Goal: Task Accomplishment & Management: Manage account settings

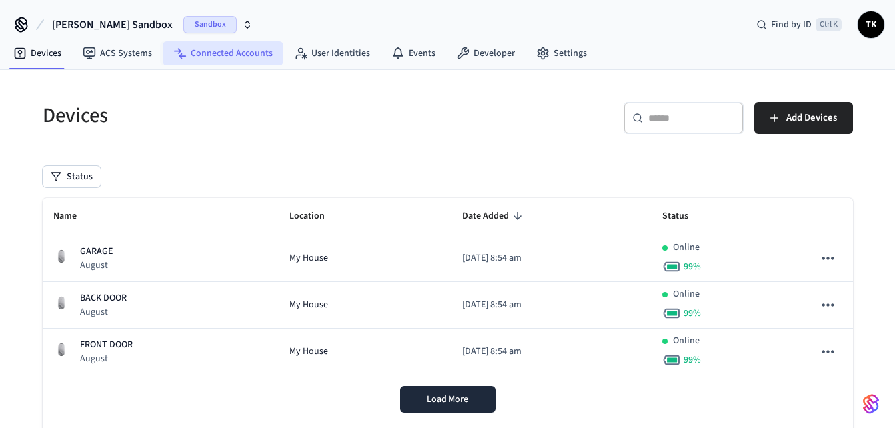
click at [186, 58] on link "Connected Accounts" at bounding box center [223, 53] width 121 height 24
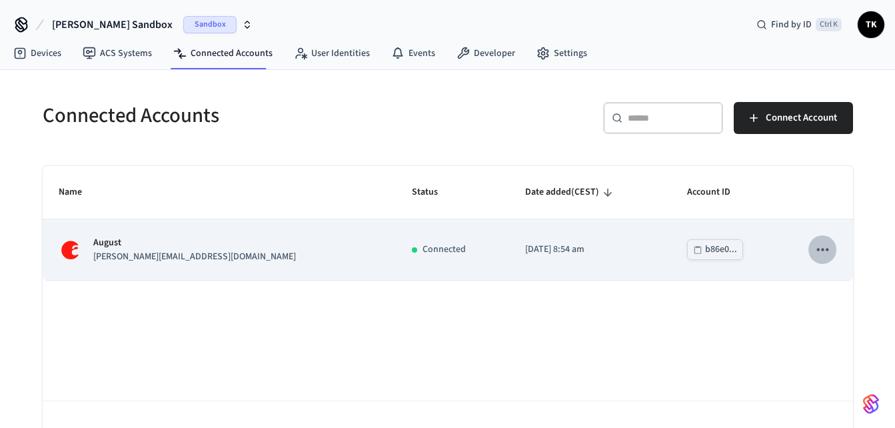
click at [829, 250] on icon "sticky table" at bounding box center [821, 248] width 17 height 17
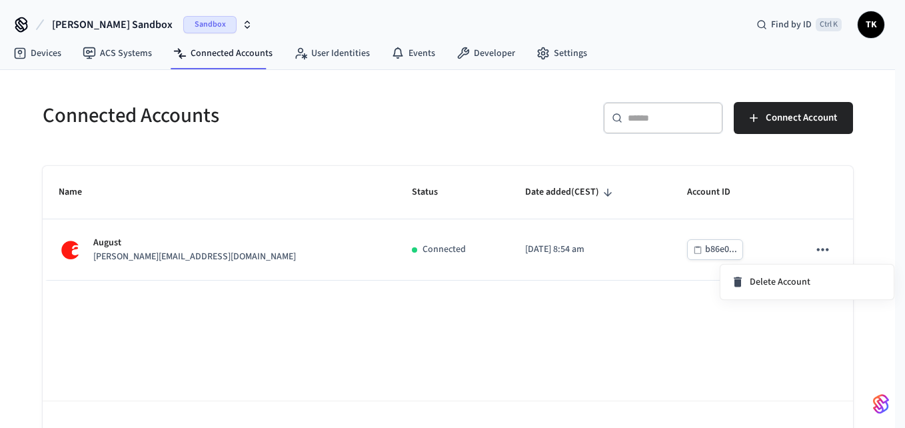
click at [764, 209] on div at bounding box center [452, 214] width 905 height 428
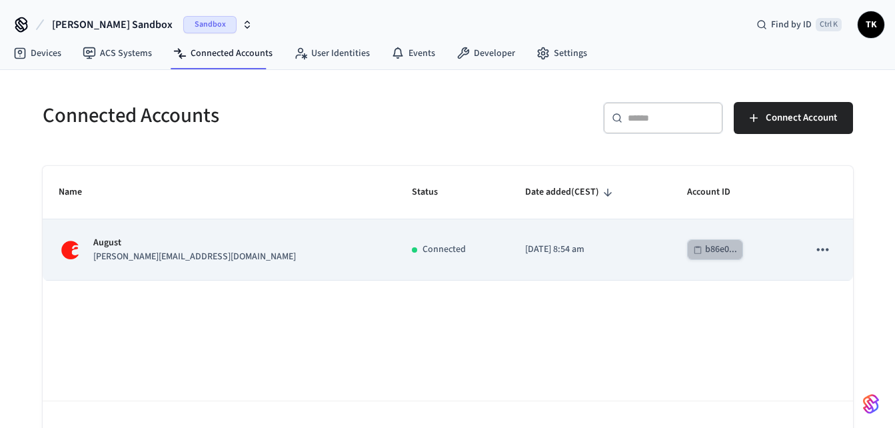
click at [705, 252] on div "b86e0..." at bounding box center [721, 249] width 32 height 17
